Goal: Feedback & Contribution: Contribute content

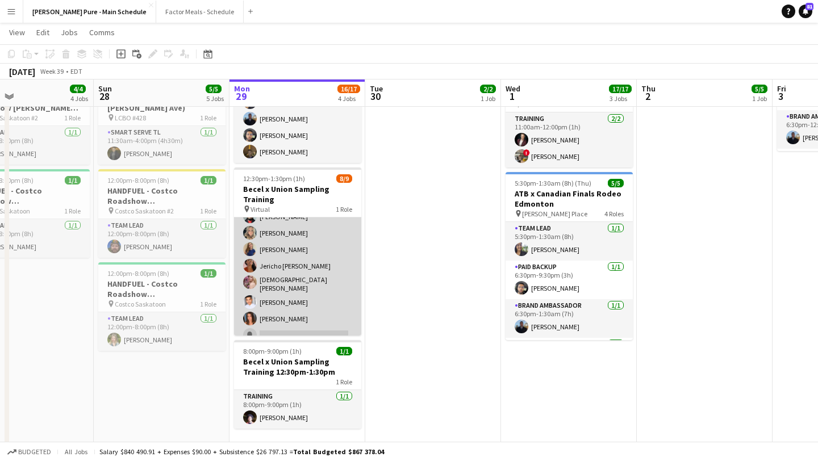
scroll to position [52, 0]
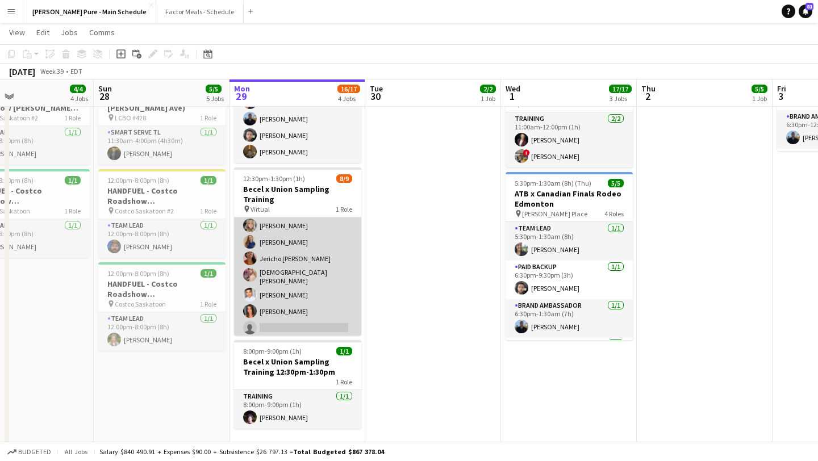
click at [251, 290] on app-user-avatar at bounding box center [250, 295] width 14 height 14
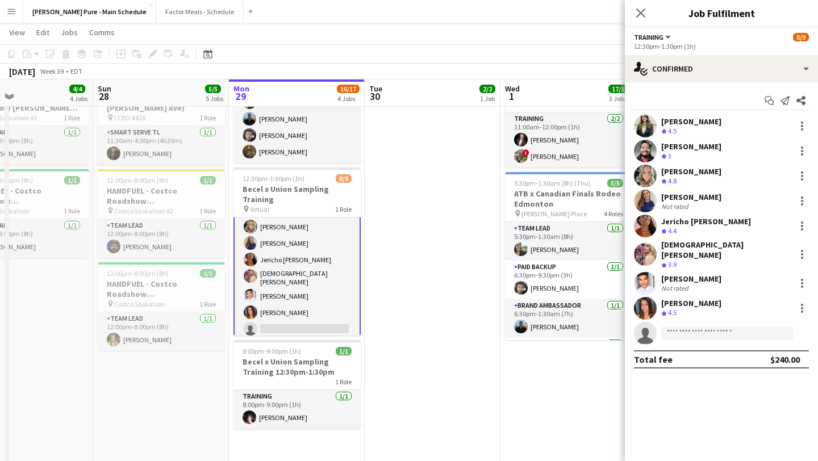
scroll to position [53, 0]
click at [650, 274] on app-user-avatar at bounding box center [645, 283] width 23 height 23
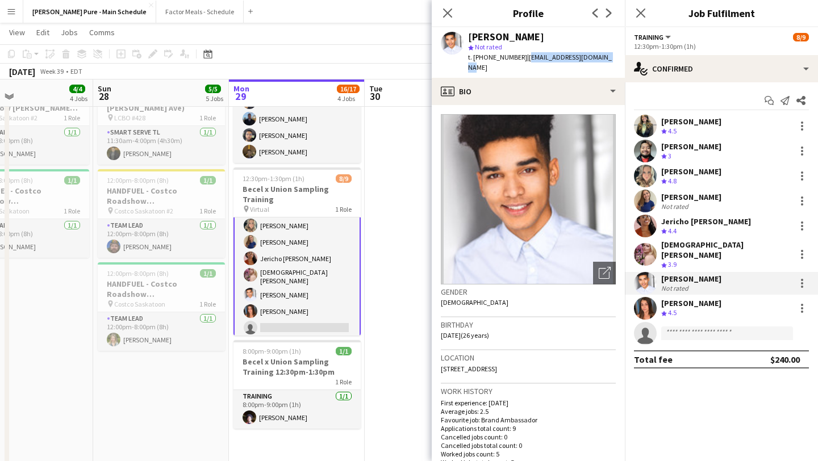
drag, startPoint x: 598, startPoint y: 56, endPoint x: 520, endPoint y: 58, distance: 79.0
click at [520, 58] on div "[PERSON_NAME] star Not rated t. [PHONE_NUMBER] | [EMAIL_ADDRESS][DOMAIN_NAME]" at bounding box center [527, 52] width 193 height 51
copy span "[EMAIL_ADDRESS][DOMAIN_NAME]"
drag, startPoint x: 514, startPoint y: 58, endPoint x: 481, endPoint y: 61, distance: 33.1
click at [481, 61] on span "t. [PHONE_NUMBER]" at bounding box center [497, 57] width 59 height 9
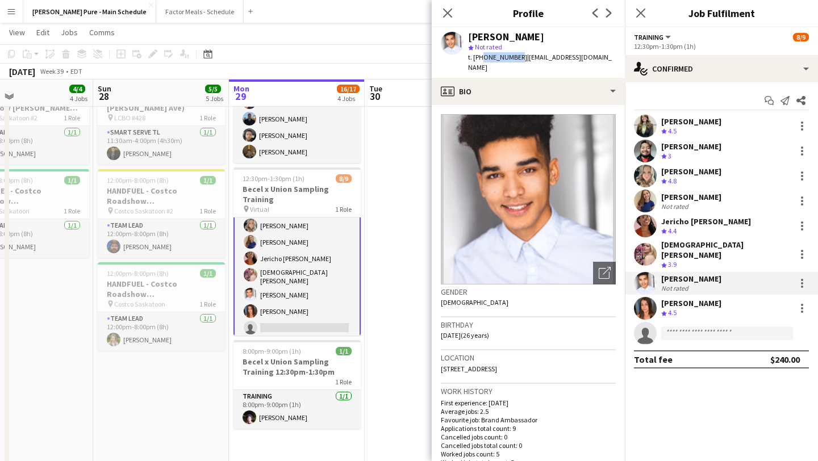
copy span "6138517836"
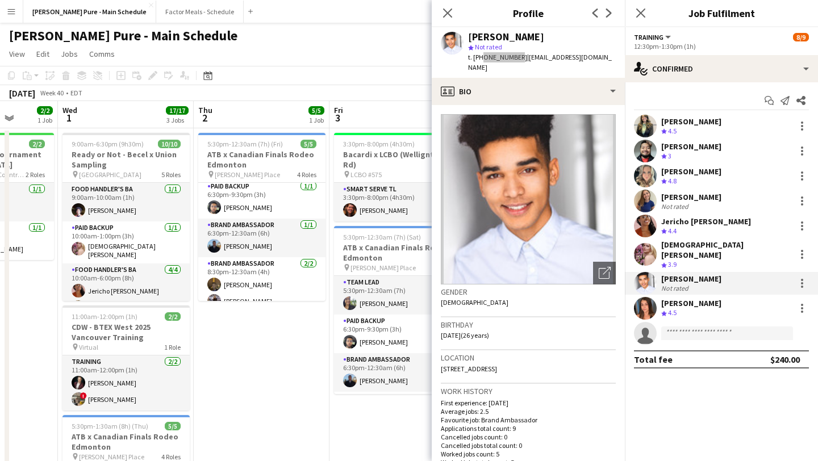
scroll to position [43, 0]
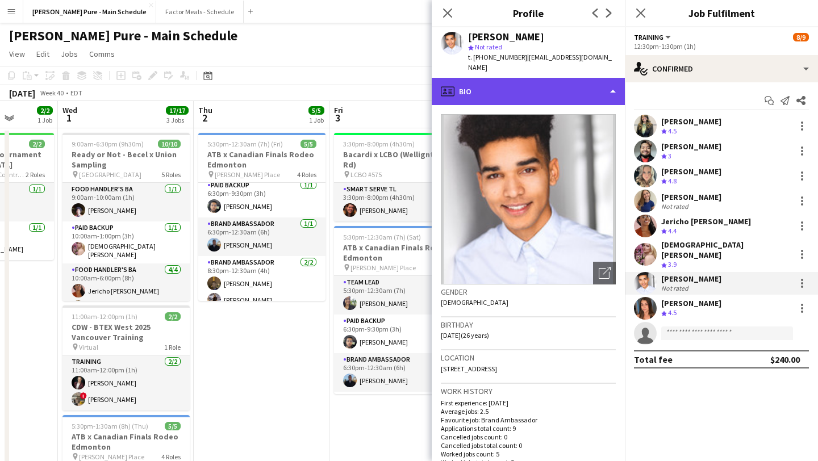
click at [610, 81] on div "profile Bio" at bounding box center [527, 91] width 193 height 27
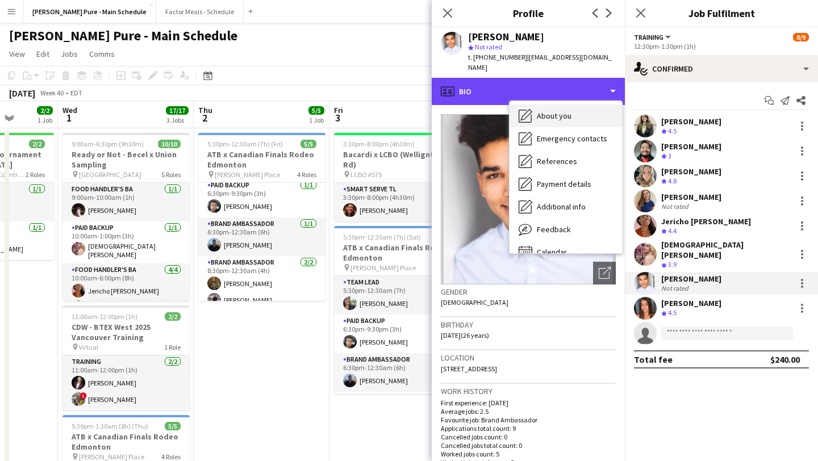
scroll to position [84, 0]
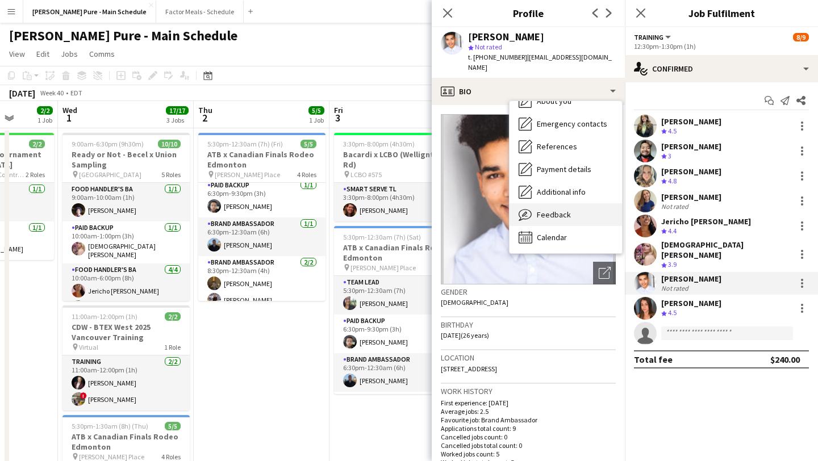
click at [560, 203] on div "Feedback Feedback" at bounding box center [565, 214] width 112 height 23
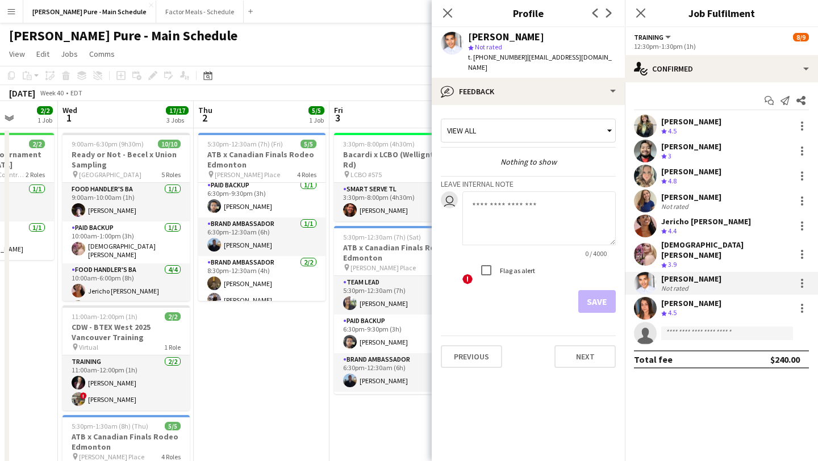
click at [556, 202] on textarea at bounding box center [538, 218] width 153 height 54
type textarea "*"
paste textarea "**********"
click at [547, 195] on textarea "**********" at bounding box center [538, 218] width 153 height 54
click at [565, 196] on textarea "**********" at bounding box center [538, 218] width 153 height 54
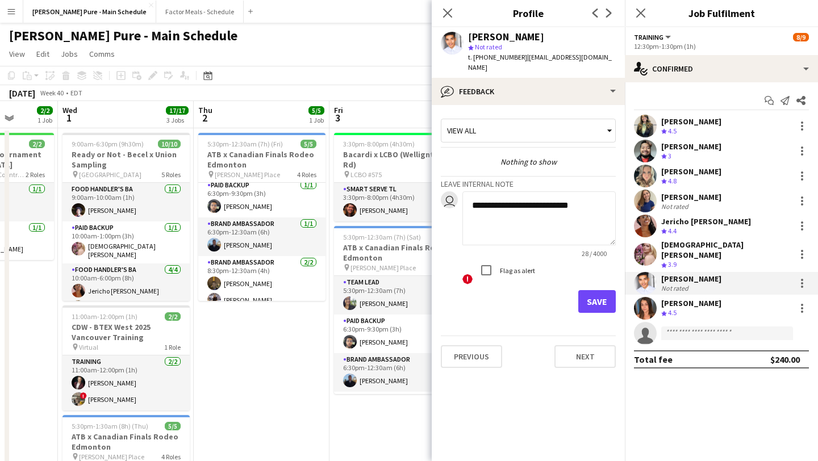
type textarea "**********"
click at [602, 290] on button "Save" at bounding box center [596, 301] width 37 height 23
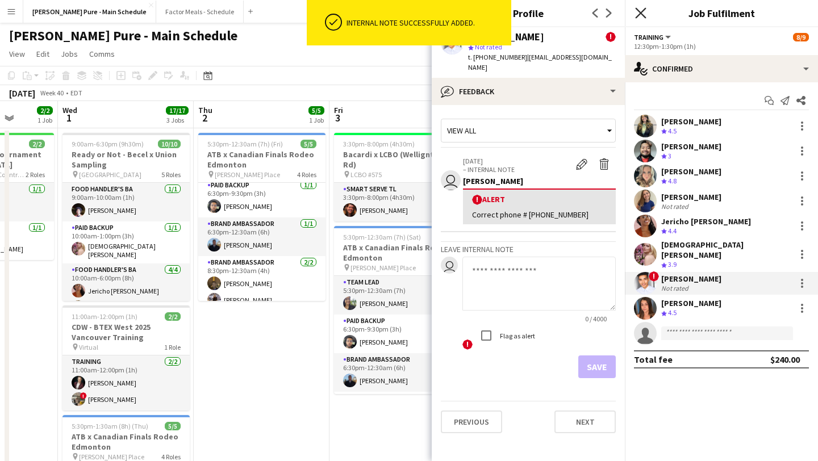
click at [644, 12] on icon "Close pop-in" at bounding box center [640, 12] width 11 height 11
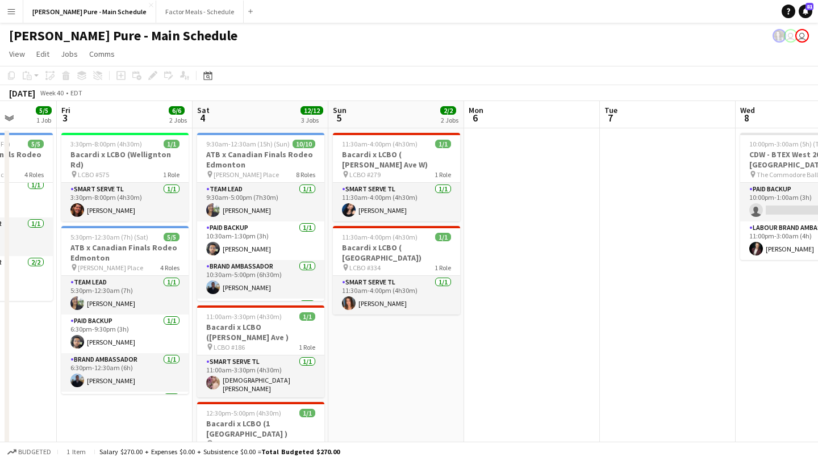
scroll to position [0, 350]
click at [10, 4] on button "Menu" at bounding box center [11, 11] width 23 height 23
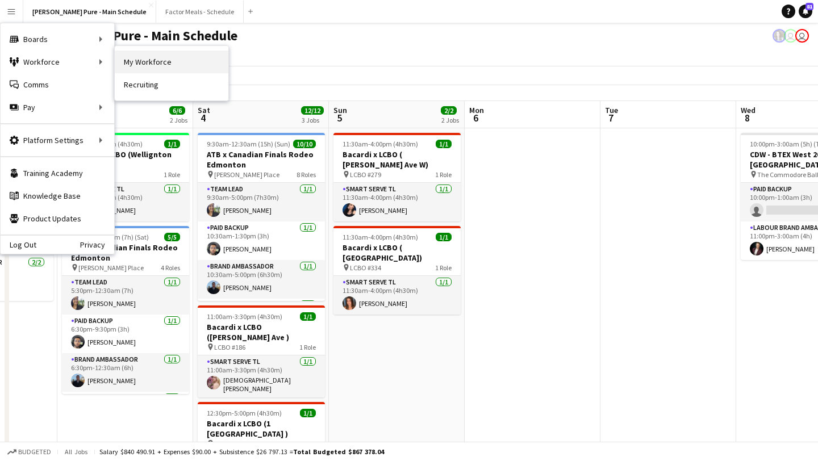
click at [167, 68] on link "My Workforce" at bounding box center [172, 62] width 114 height 23
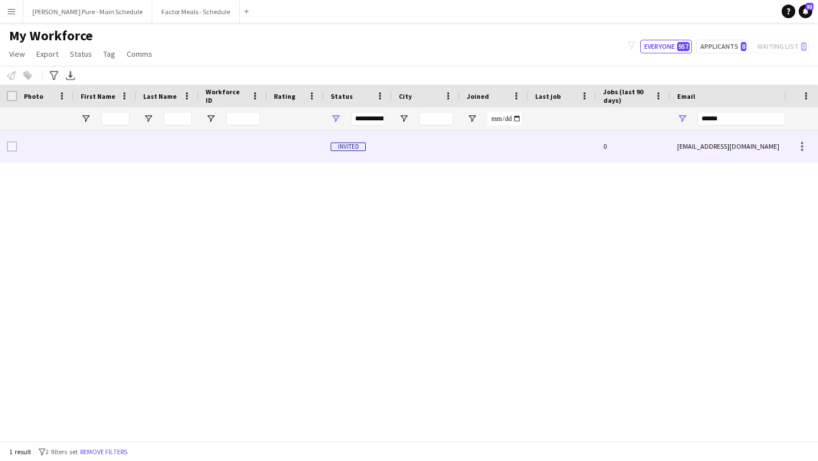
click at [352, 139] on div "Invited" at bounding box center [358, 146] width 68 height 31
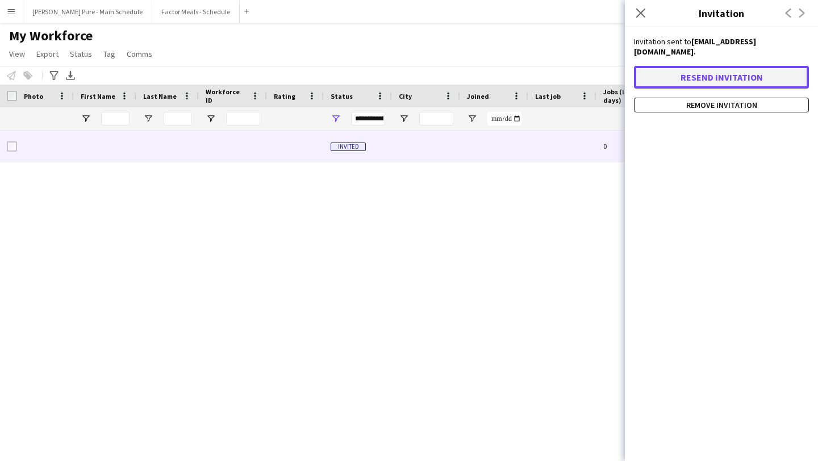
click at [714, 67] on button "Resend invitation" at bounding box center [721, 77] width 175 height 23
